Goal: Information Seeking & Learning: Learn about a topic

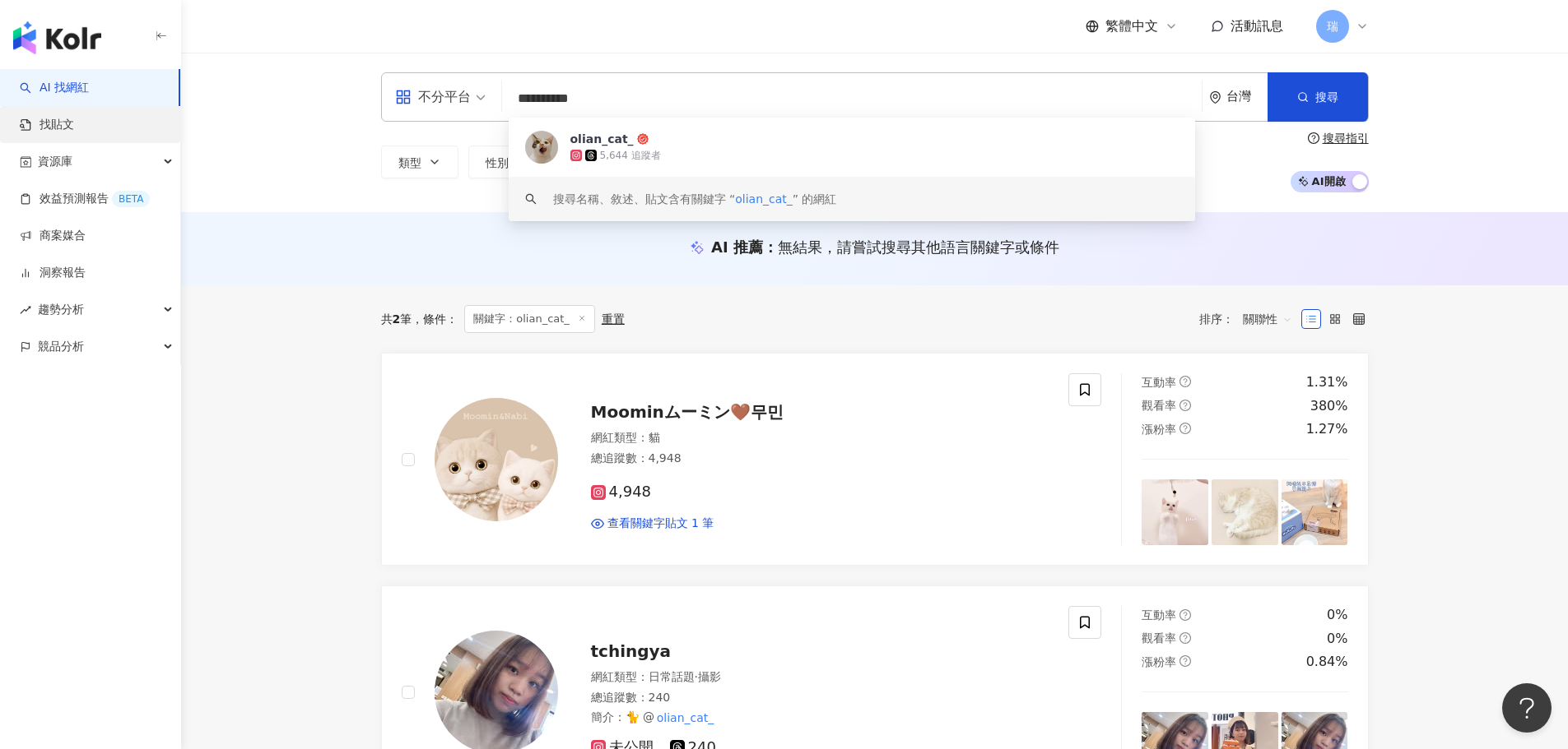
click at [74, 126] on link "找貼文" at bounding box center [46, 125] width 54 height 17
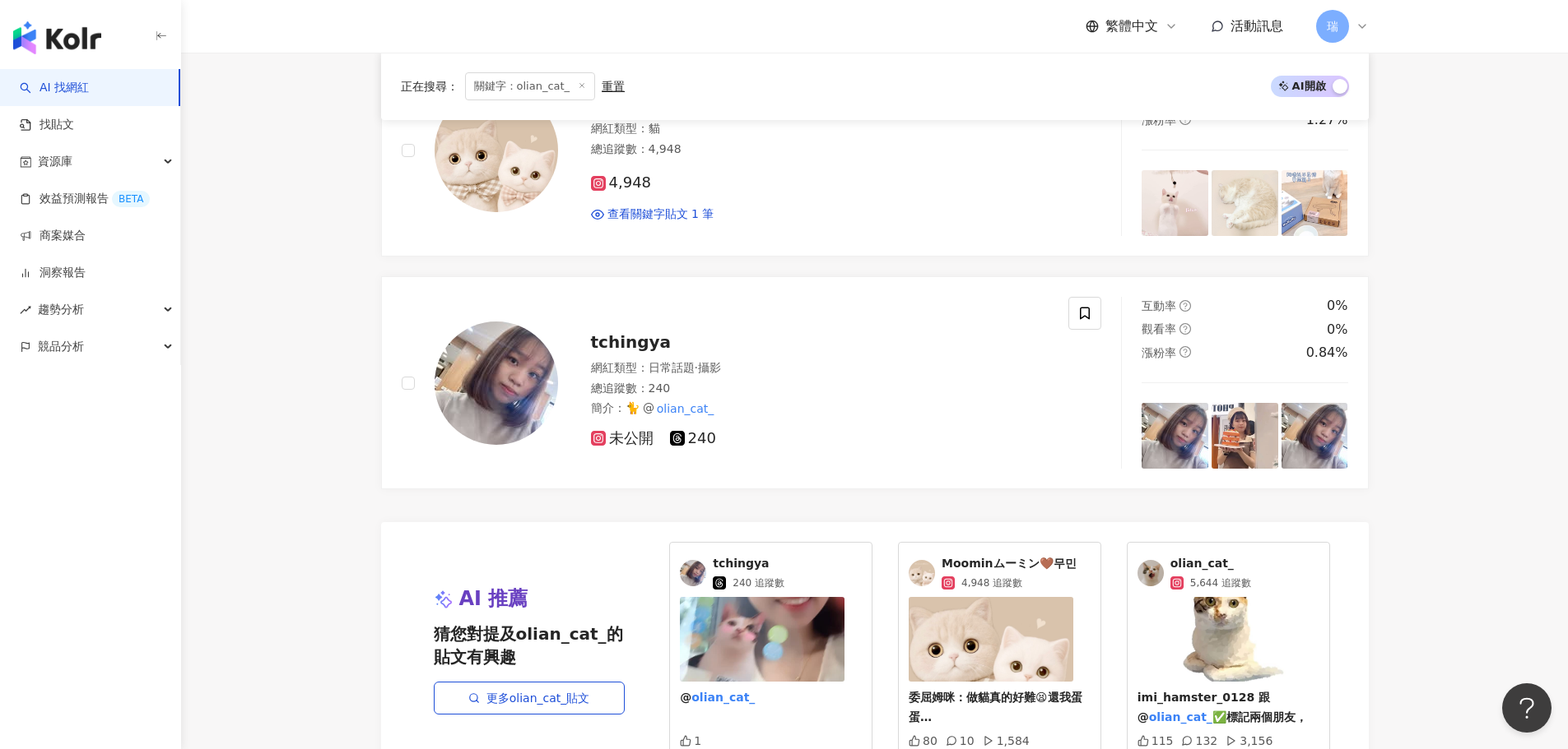
scroll to position [72, 0]
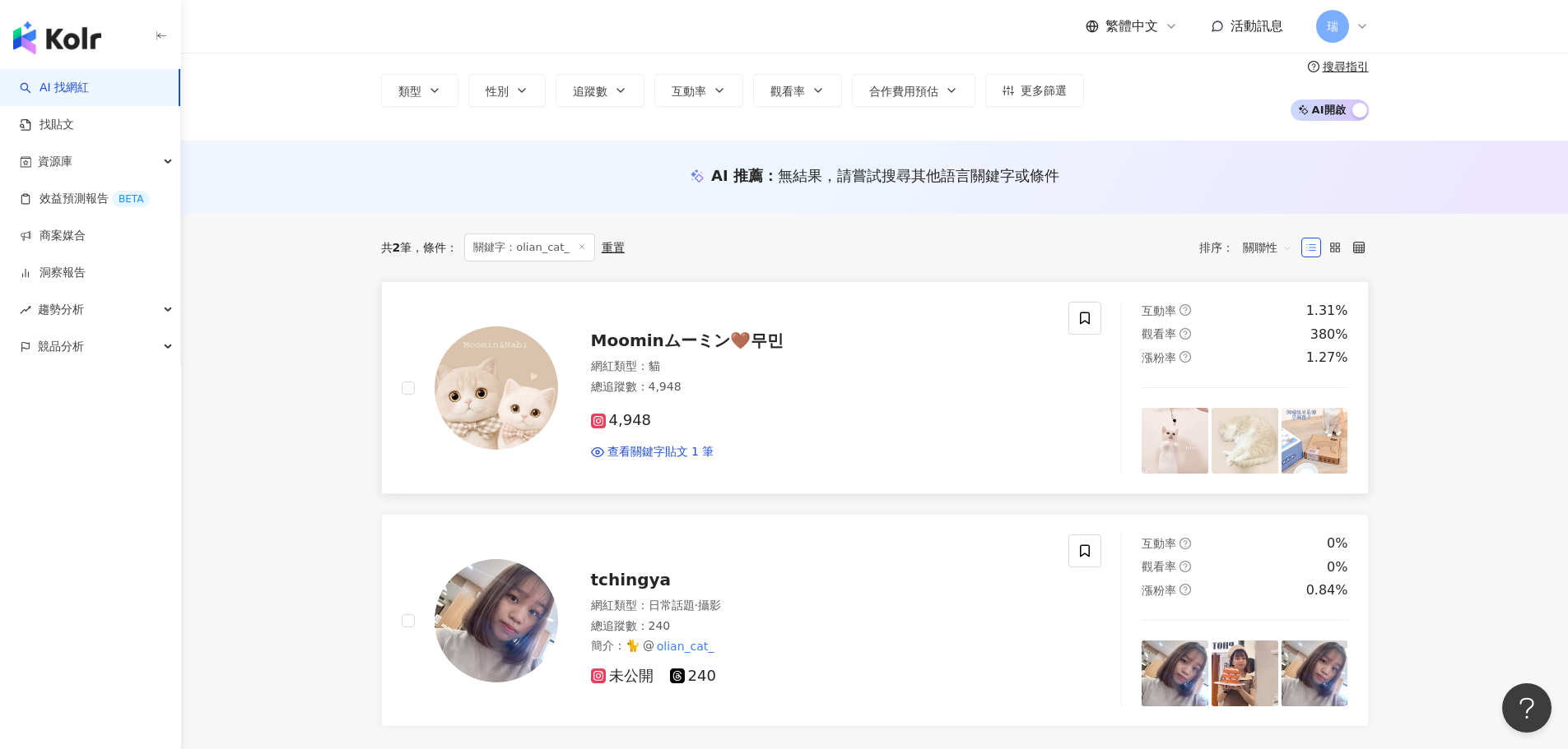
click at [660, 331] on span "Moominムーミン🤎무민" at bounding box center [687, 341] width 192 height 20
